Goal: Information Seeking & Learning: Learn about a topic

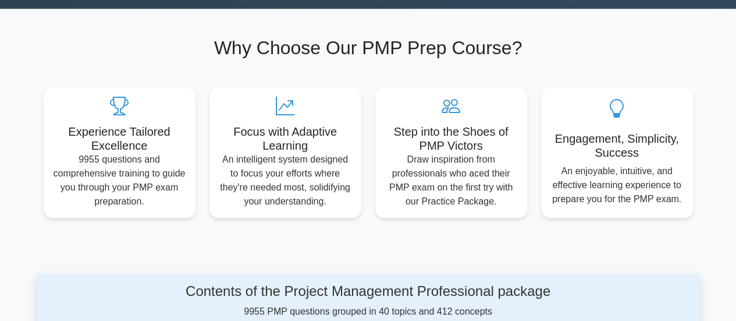
scroll to position [107, 0]
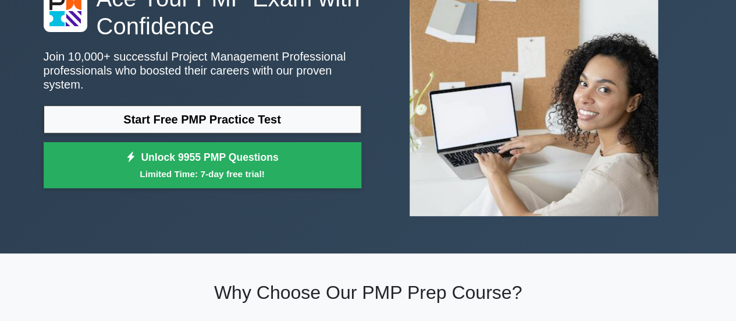
scroll to position [119, 0]
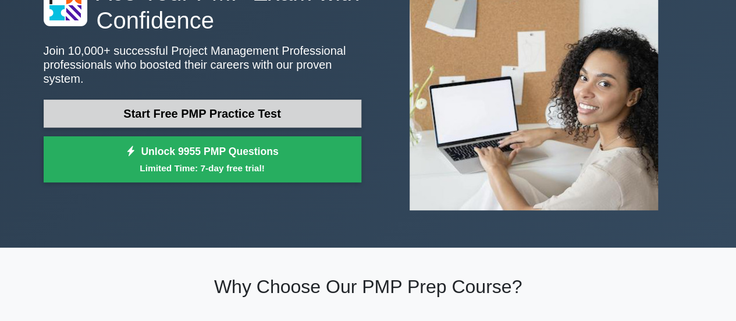
click at [203, 112] on link "Start Free PMP Practice Test" at bounding box center [203, 114] width 318 height 28
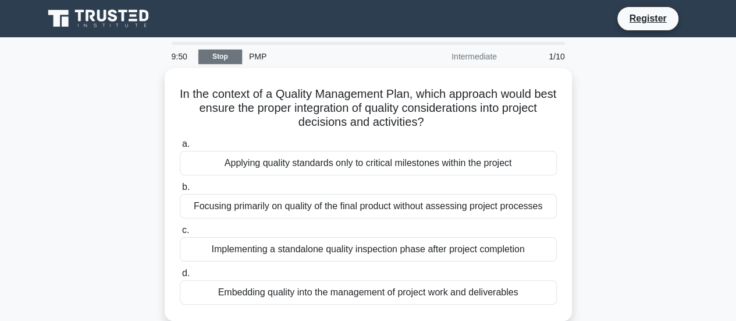
click at [216, 58] on link "Stop" at bounding box center [221, 56] width 44 height 15
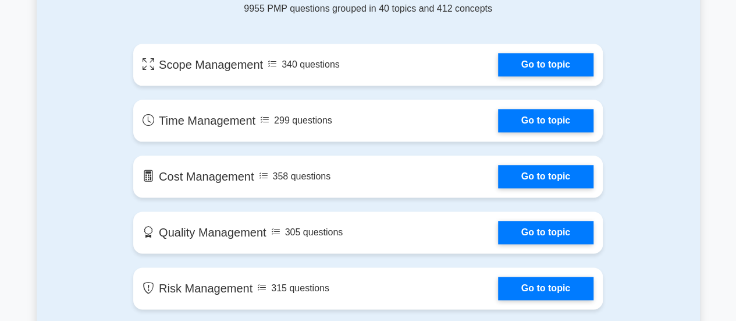
scroll to position [643, 0]
